Goal: Information Seeking & Learning: Learn about a topic

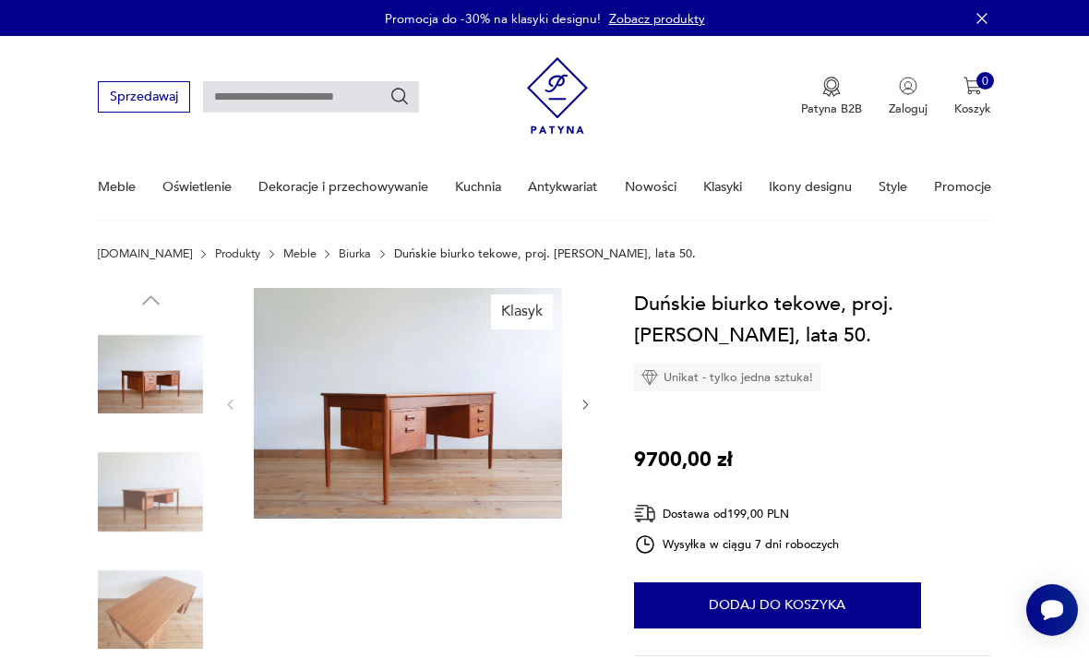
click at [433, 403] on img at bounding box center [408, 403] width 308 height 231
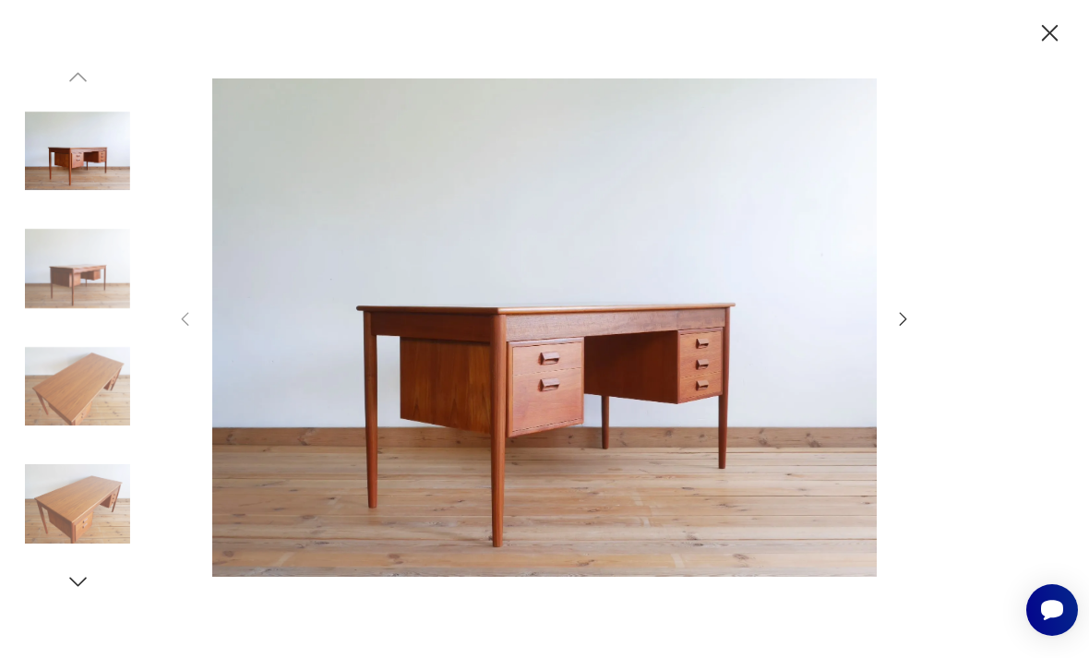
click at [911, 330] on icon "button" at bounding box center [904, 319] width 20 height 20
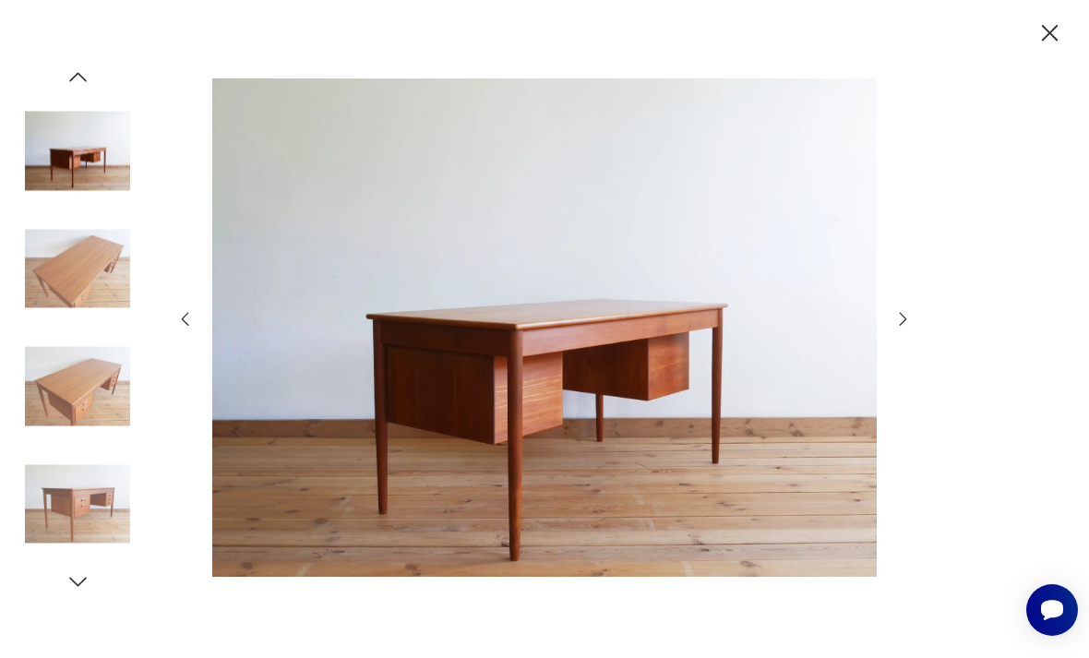
click at [911, 330] on icon "button" at bounding box center [904, 319] width 20 height 20
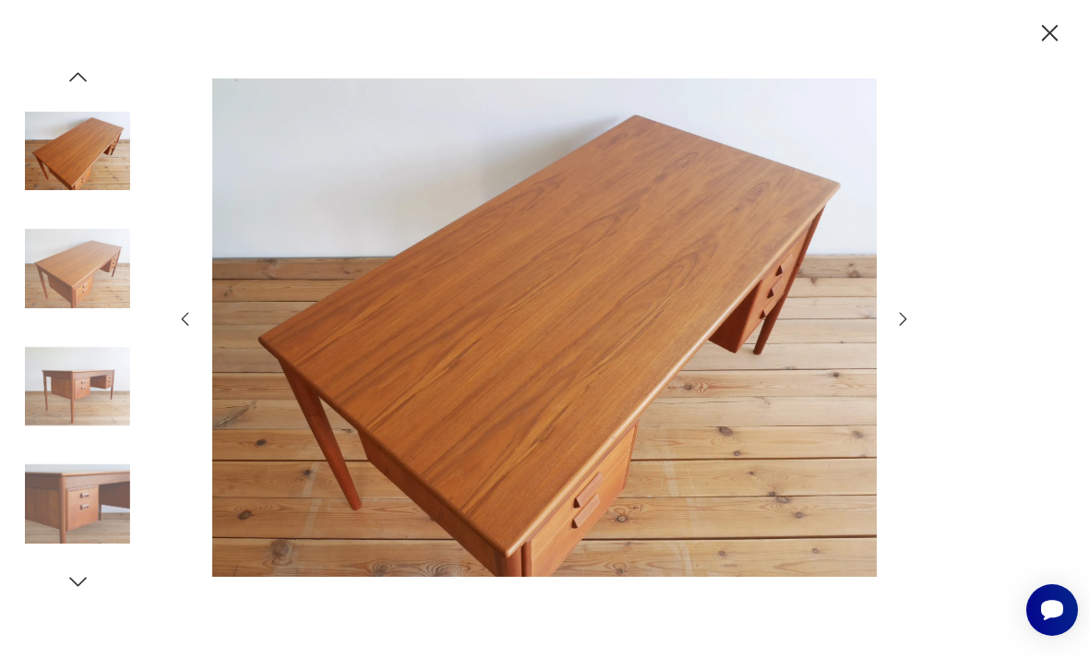
click at [910, 330] on icon "button" at bounding box center [904, 319] width 20 height 20
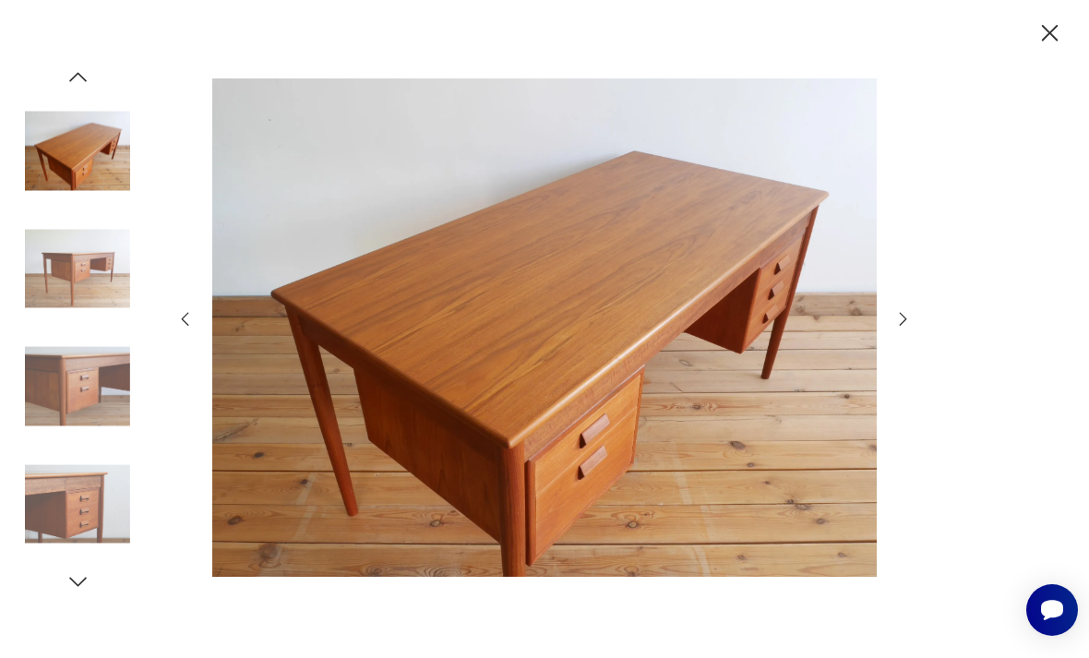
click at [905, 326] on icon "button" at bounding box center [903, 319] width 7 height 14
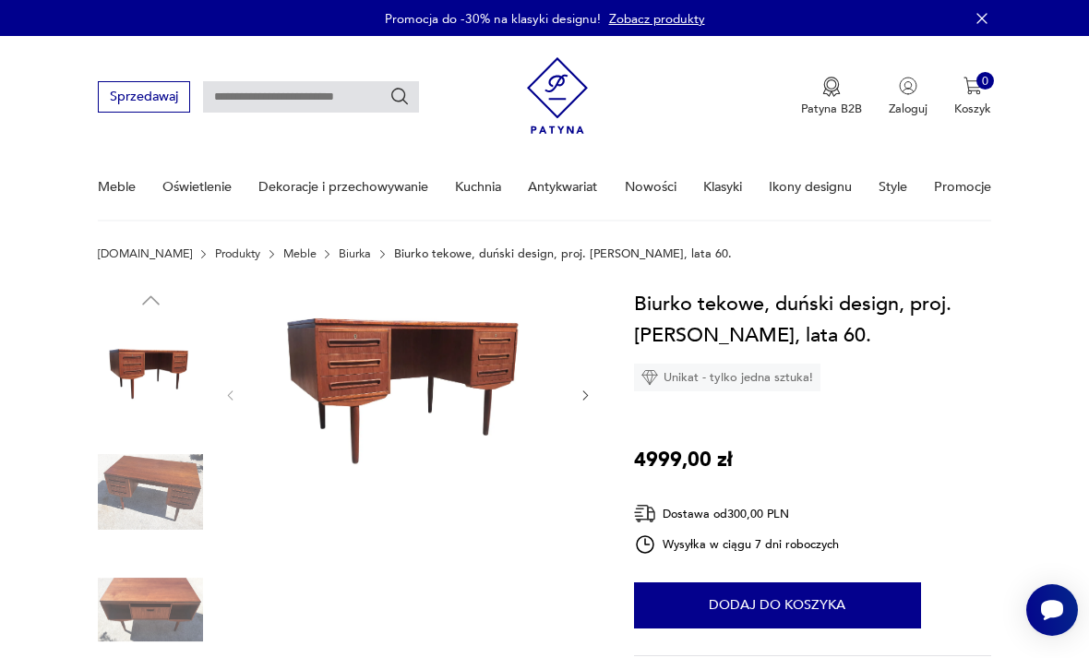
click at [164, 607] on img at bounding box center [150, 610] width 105 height 105
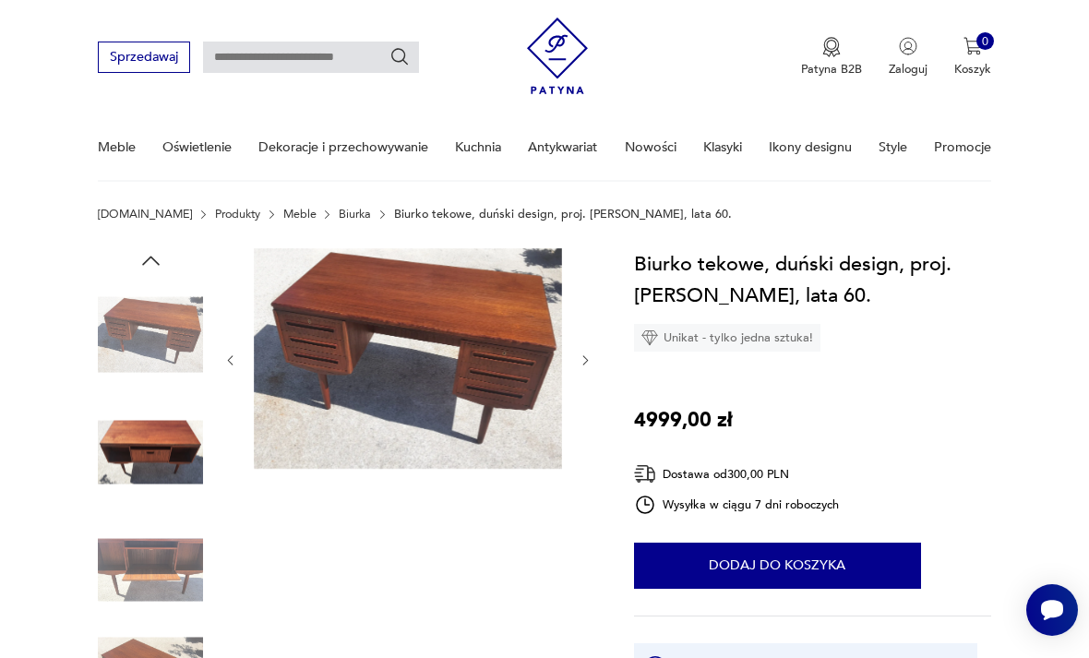
scroll to position [88, 0]
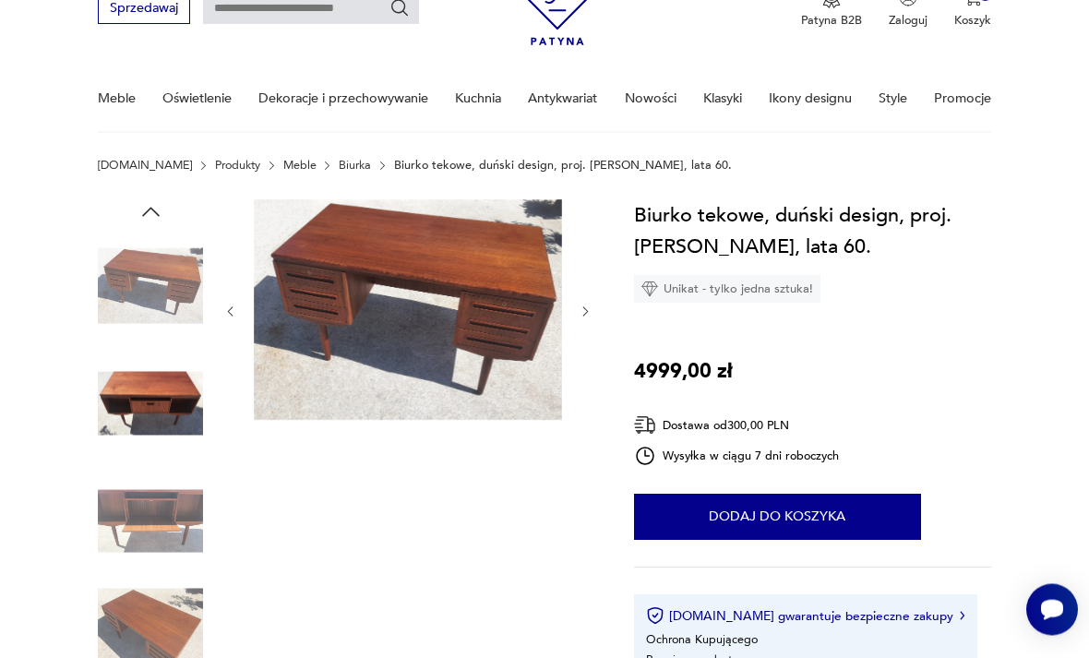
click at [164, 405] on img at bounding box center [150, 404] width 105 height 105
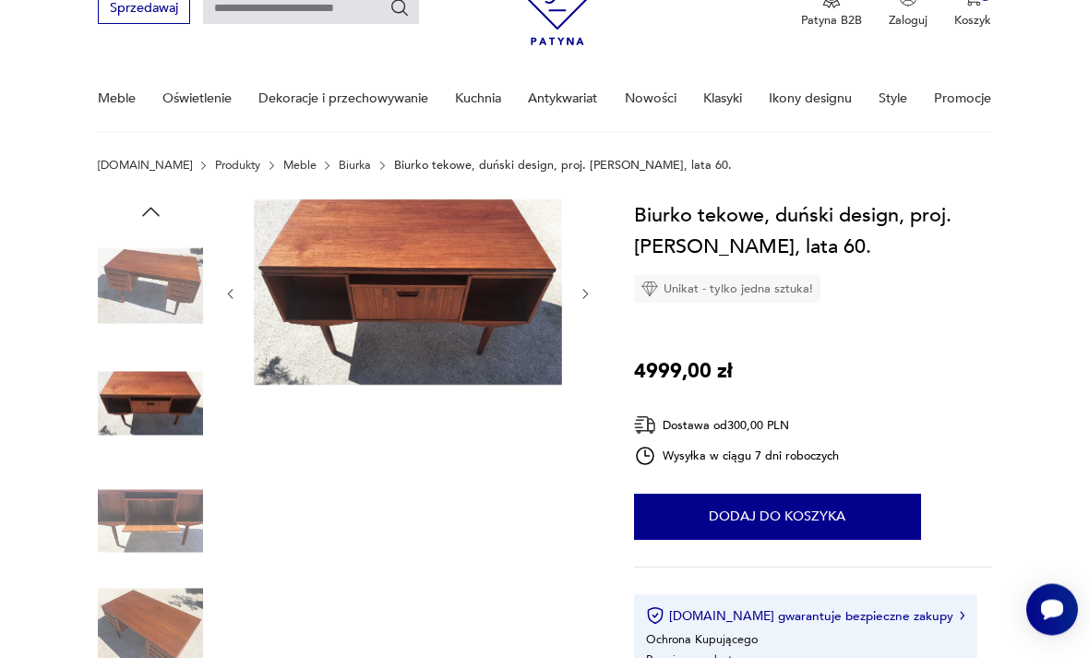
scroll to position [89, 0]
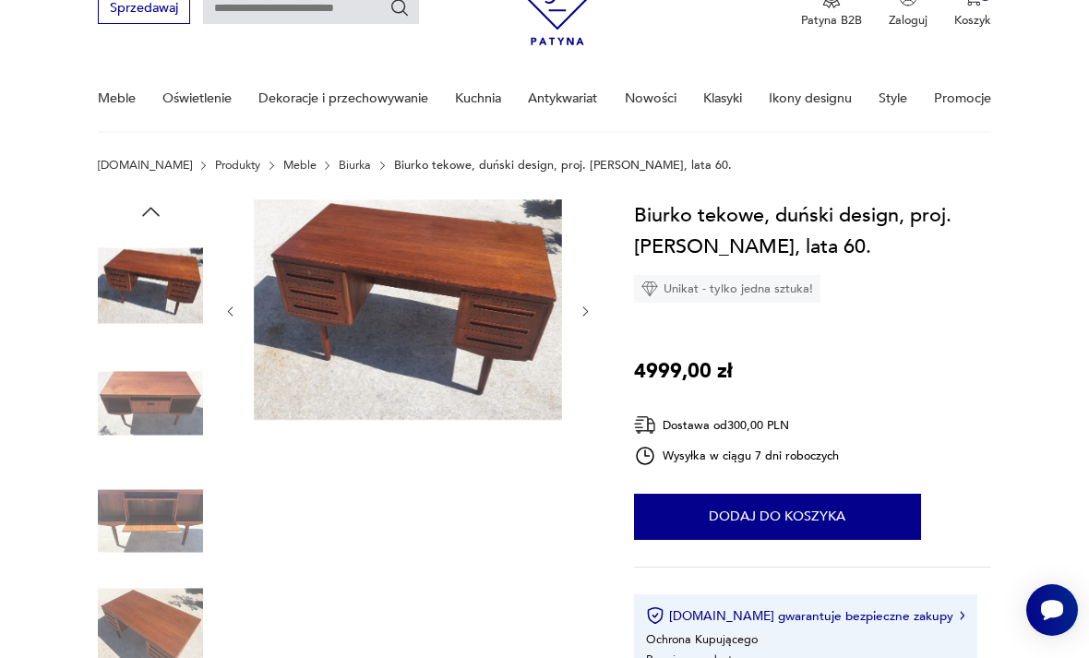
click at [165, 518] on img at bounding box center [150, 521] width 105 height 105
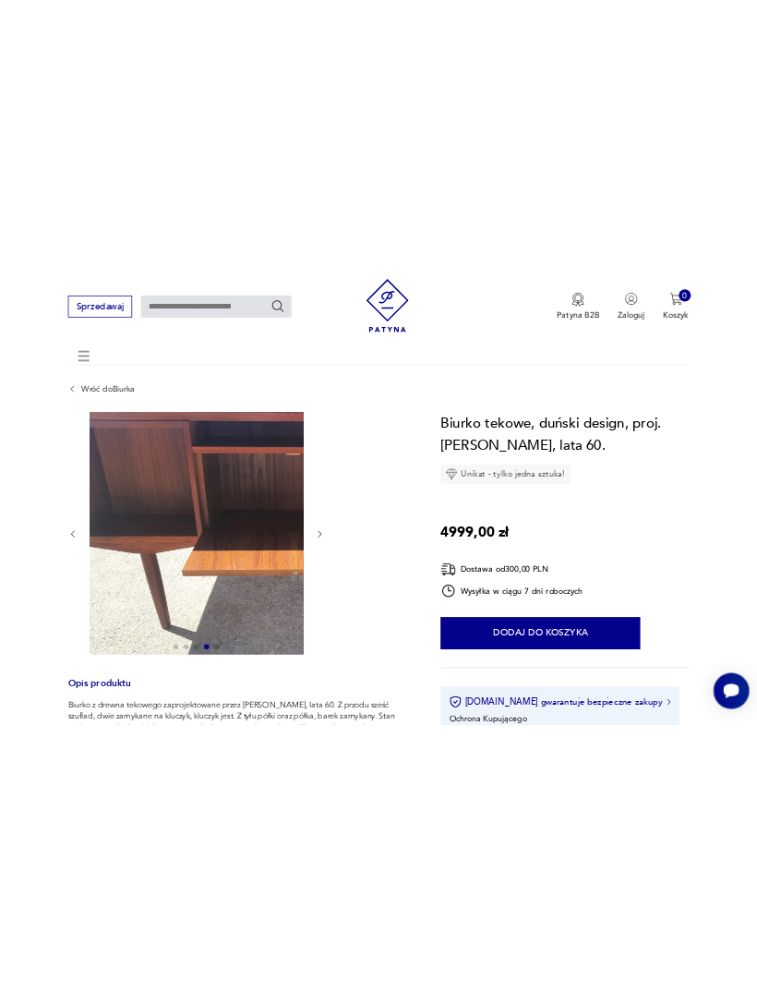
scroll to position [0, 0]
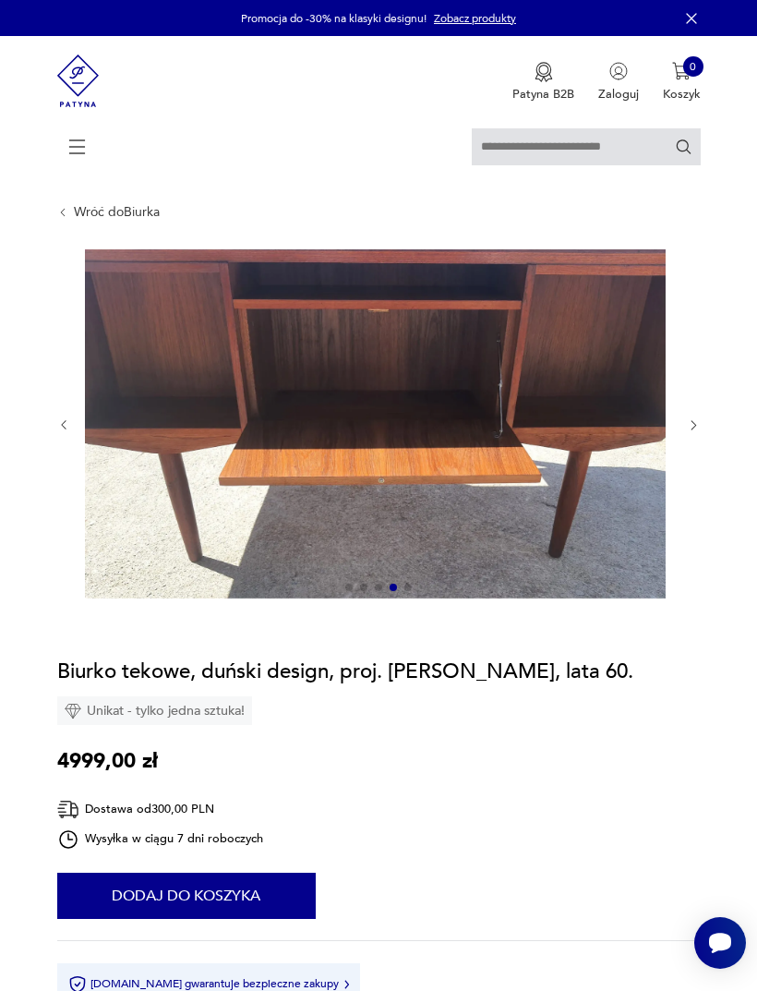
click at [69, 432] on icon "button" at bounding box center [64, 425] width 14 height 14
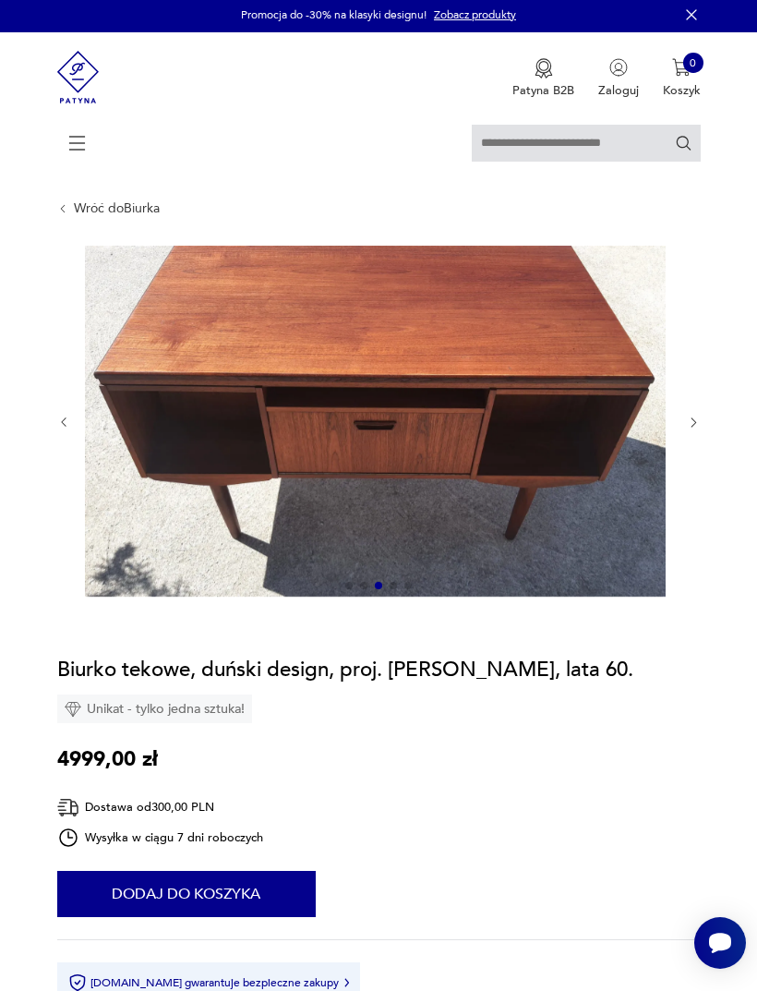
scroll to position [2, 0]
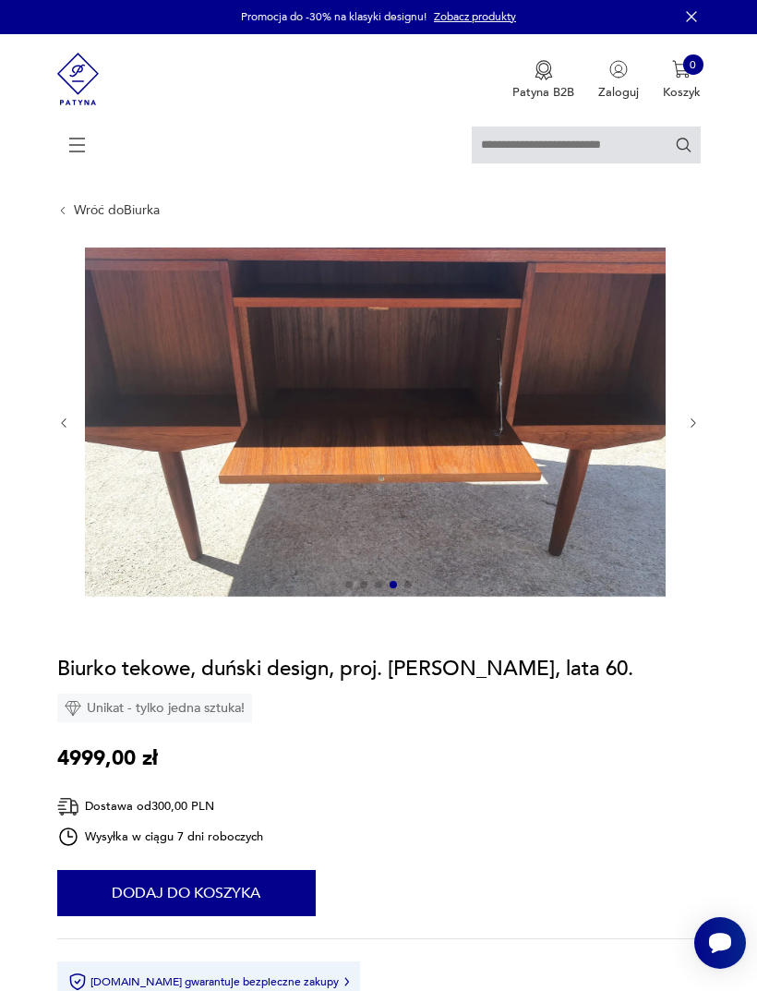
click at [681, 444] on div at bounding box center [378, 422] width 643 height 351
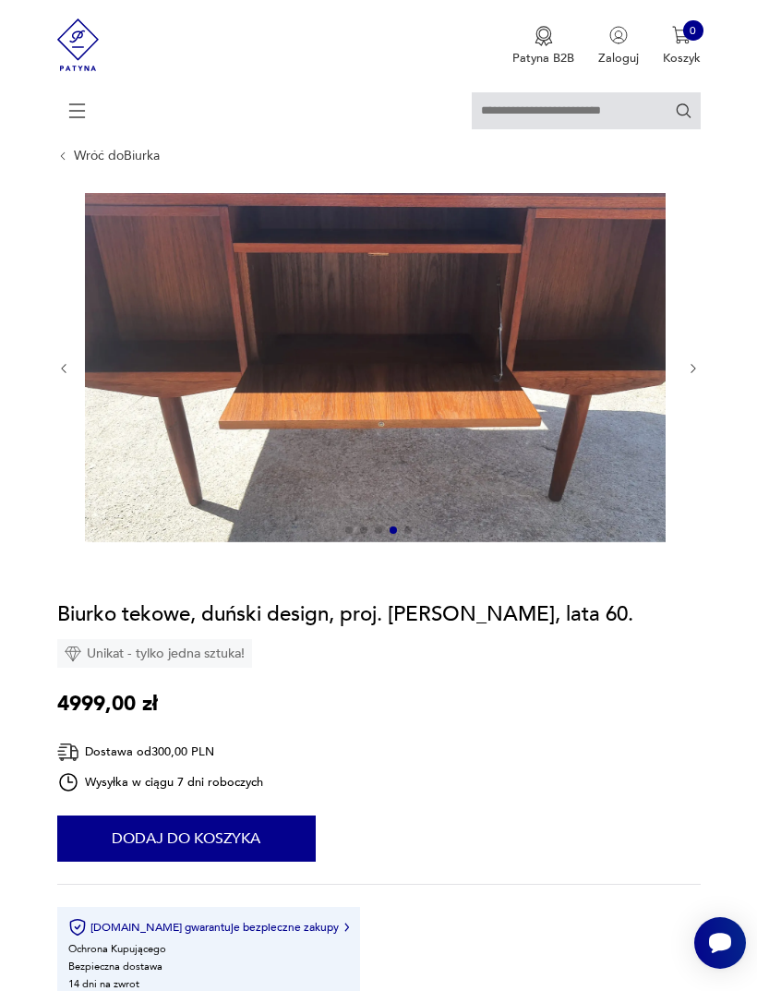
scroll to position [57, 0]
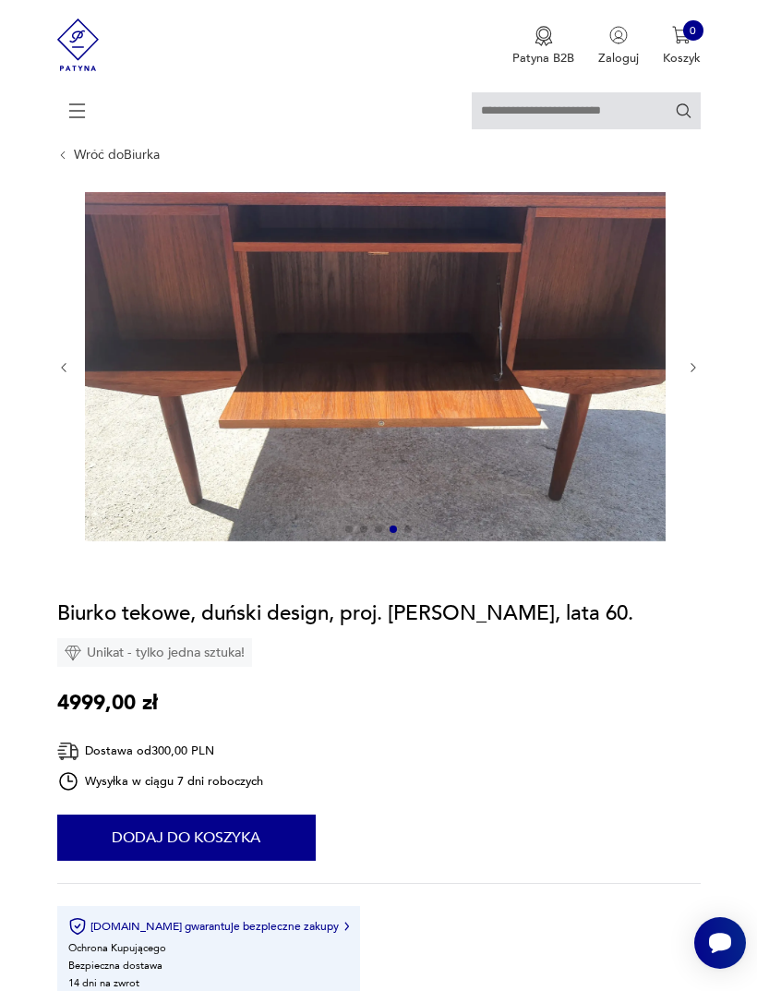
click at [687, 375] on icon "button" at bounding box center [694, 368] width 14 height 14
